Goal: Task Accomplishment & Management: Manage account settings

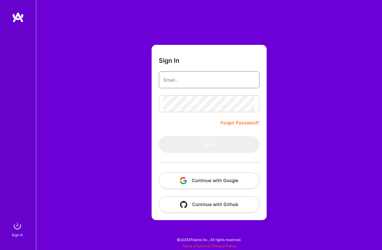
type input "[EMAIL_ADDRESS][DOMAIN_NAME]"
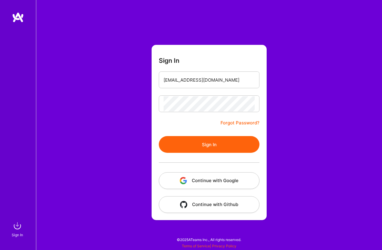
click at [190, 181] on button "Continue with Google" at bounding box center [209, 181] width 101 height 17
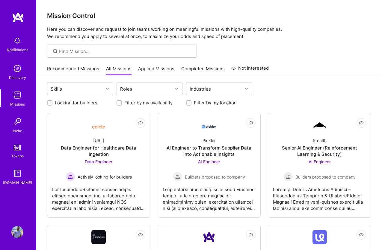
click at [86, 66] on link "Recommended Missions" at bounding box center [73, 71] width 52 height 10
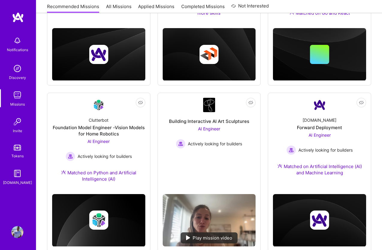
scroll to position [184, 0]
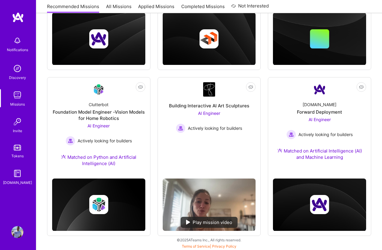
click at [17, 237] on img at bounding box center [17, 232] width 12 height 12
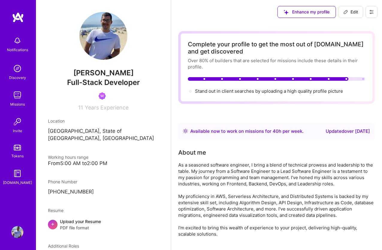
click at [284, 92] on div "Stand out in client searches by uploading a high quality profile picture" at bounding box center [269, 91] width 148 height 6
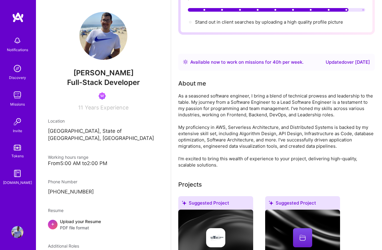
scroll to position [104, 0]
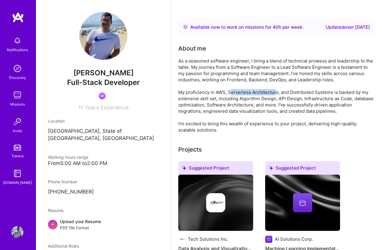
drag, startPoint x: 230, startPoint y: 93, endPoint x: 276, endPoint y: 92, distance: 45.8
click at [276, 93] on div "As a seasoned software engineer, I bring a blend of technical prowess and leade…" at bounding box center [276, 95] width 196 height 75
click at [196, 111] on div "As a seasoned software engineer, I bring a blend of technical prowess and leade…" at bounding box center [276, 95] width 196 height 75
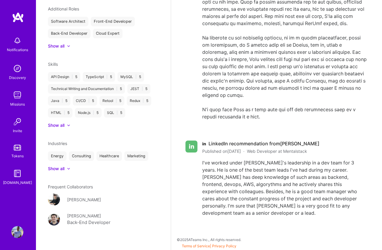
scroll to position [0, 0]
